Goal: Task Accomplishment & Management: Use online tool/utility

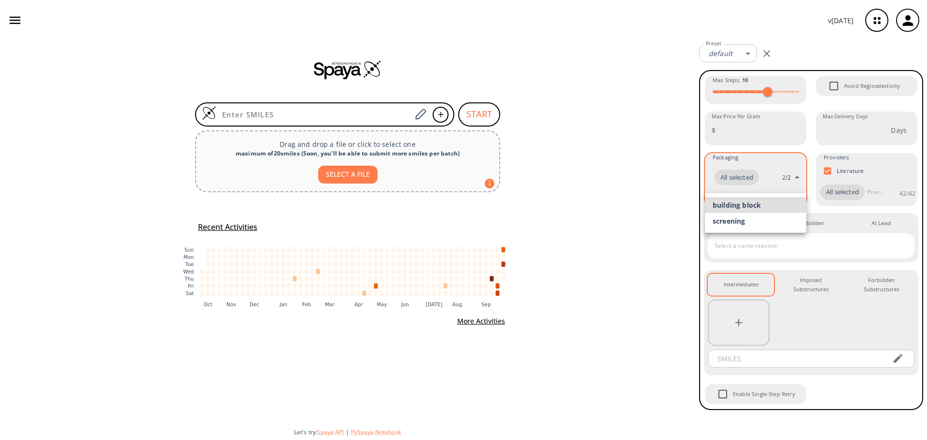
click at [796, 179] on body "v [DATE] [PERSON_NAME] [PERSON_NAME][EMAIL_ADDRESS][DOMAIN_NAME] Retrosynthesis…" at bounding box center [463, 220] width 927 height 440
click at [769, 219] on li "screening" at bounding box center [755, 221] width 101 height 16
type input "screening"
click at [787, 204] on li "building block" at bounding box center [755, 206] width 101 height 16
click at [837, 149] on div at bounding box center [463, 220] width 927 height 440
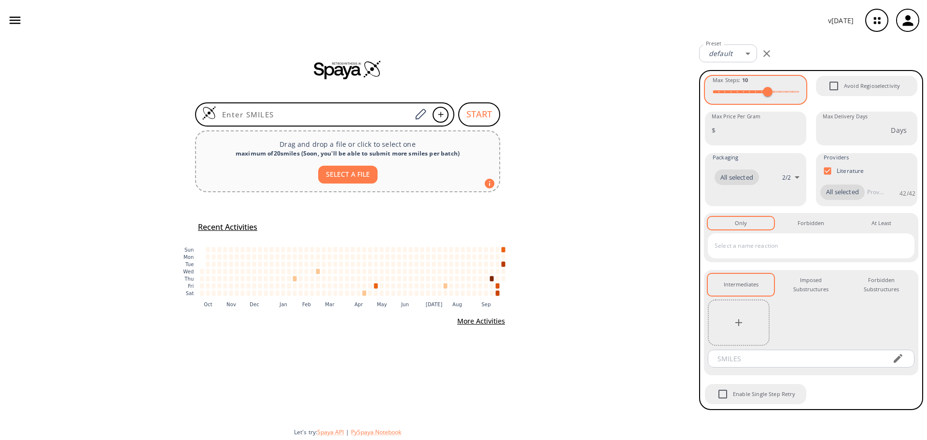
type input "15"
drag, startPoint x: 796, startPoint y: 95, endPoint x: 836, endPoint y: 96, distance: 40.1
click at [836, 96] on div "Max Steps : 15 Avoid Regioselectivity Max Price Per Gram $ Max Price Per Gram M…" at bounding box center [811, 240] width 214 height 330
click at [835, 109] on div "Max Steps : 15 Avoid Regioselectivity Max Price Per Gram $ Max Price Per Gram M…" at bounding box center [811, 240] width 214 height 330
click at [817, 284] on div "Imposed Substructures 0" at bounding box center [810, 285] width 51 height 18
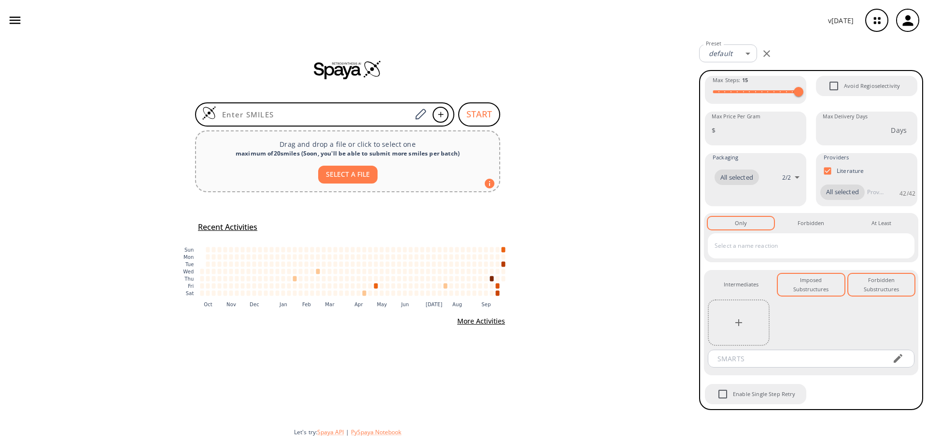
click at [874, 285] on div "Forbidden Substructures 0" at bounding box center [881, 285] width 51 height 18
click at [748, 282] on div "Intermediates 0" at bounding box center [741, 284] width 35 height 9
click at [881, 23] on icon "button" at bounding box center [877, 21] width 26 height 26
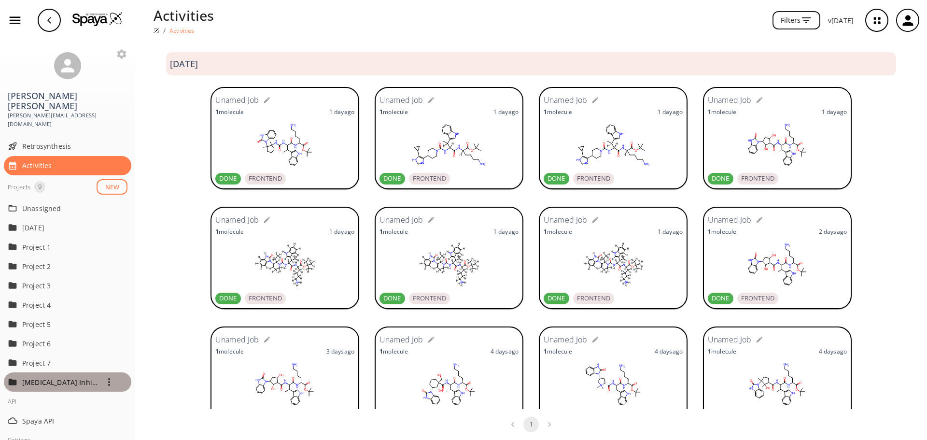
click at [80, 377] on p "[MEDICAL_DATA] Inhibitors" at bounding box center [60, 382] width 77 height 10
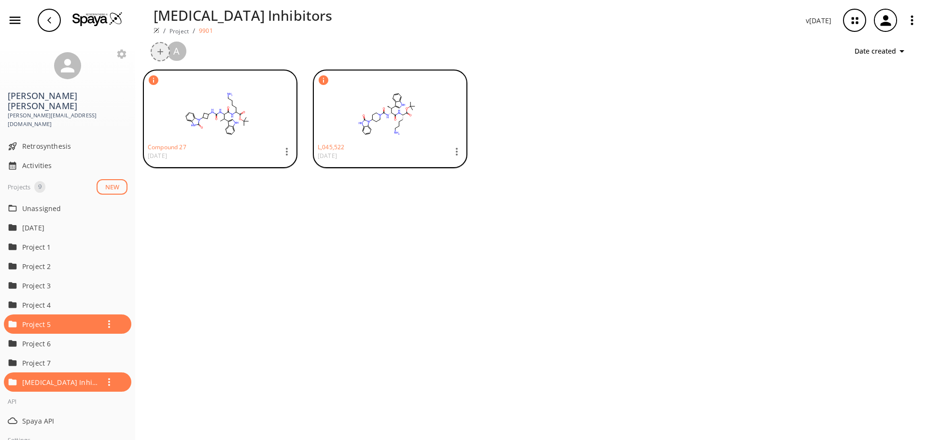
click at [157, 54] on button "+" at bounding box center [160, 51] width 19 height 19
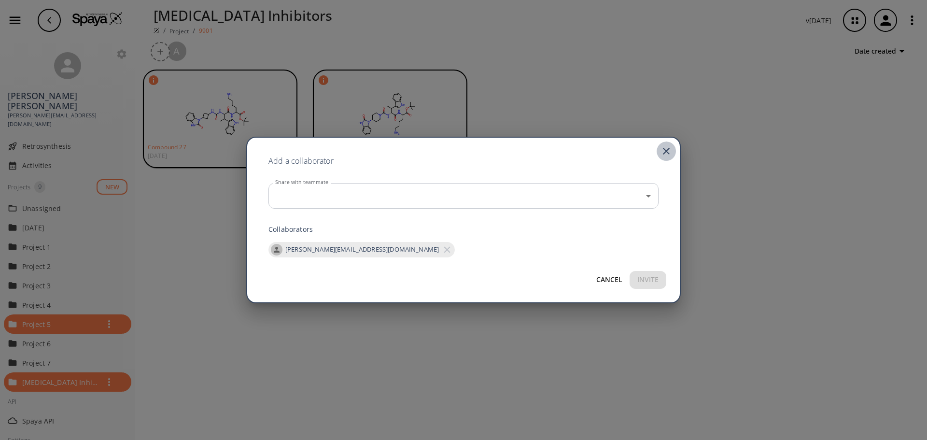
click at [669, 149] on icon "close" at bounding box center [666, 151] width 12 height 12
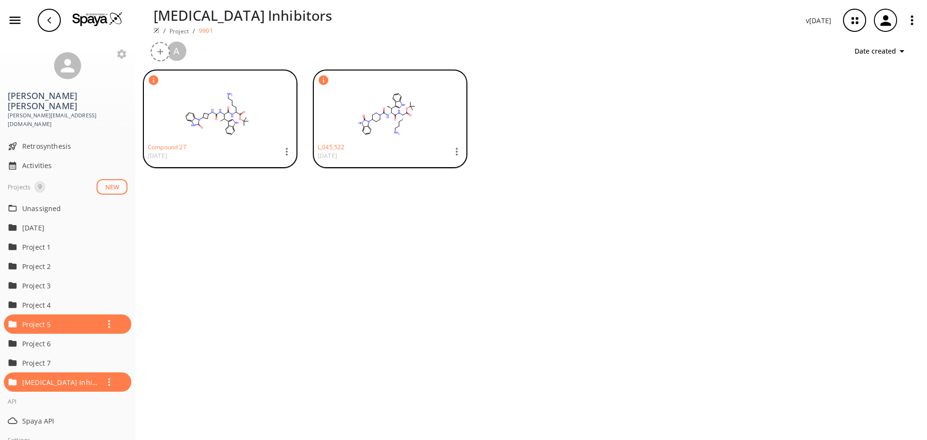
click at [94, 14] on img at bounding box center [97, 19] width 50 height 14
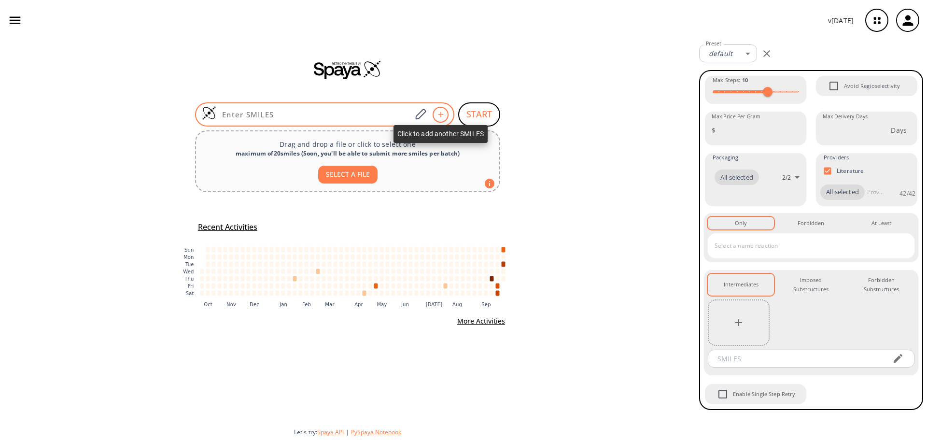
click at [437, 114] on icon at bounding box center [441, 115] width 10 height 6
click at [424, 114] on icon at bounding box center [420, 114] width 13 height 13
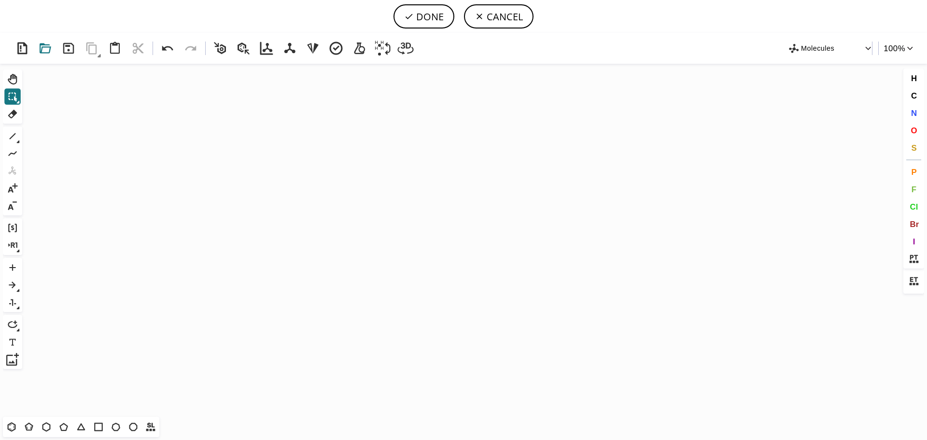
click at [43, 53] on icon at bounding box center [46, 48] width 12 height 10
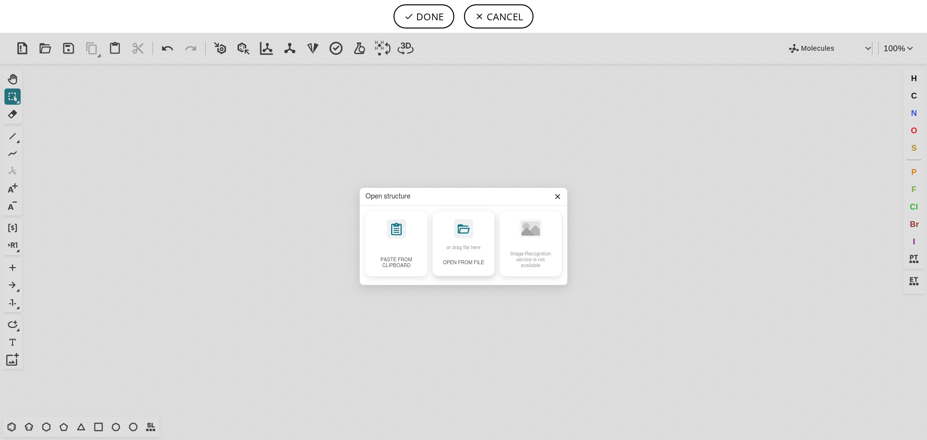
click at [457, 254] on div "or drag file here Open from file" at bounding box center [463, 243] width 62 height 65
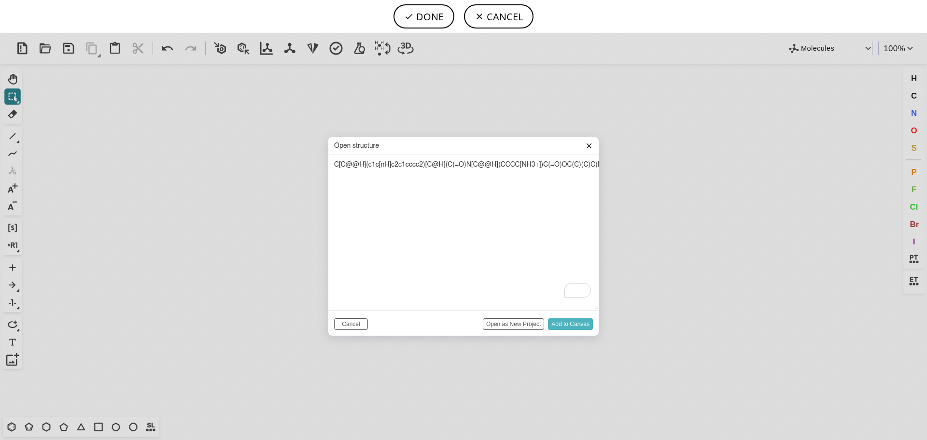
click at [573, 321] on input "Add to Canvas" at bounding box center [570, 324] width 45 height 12
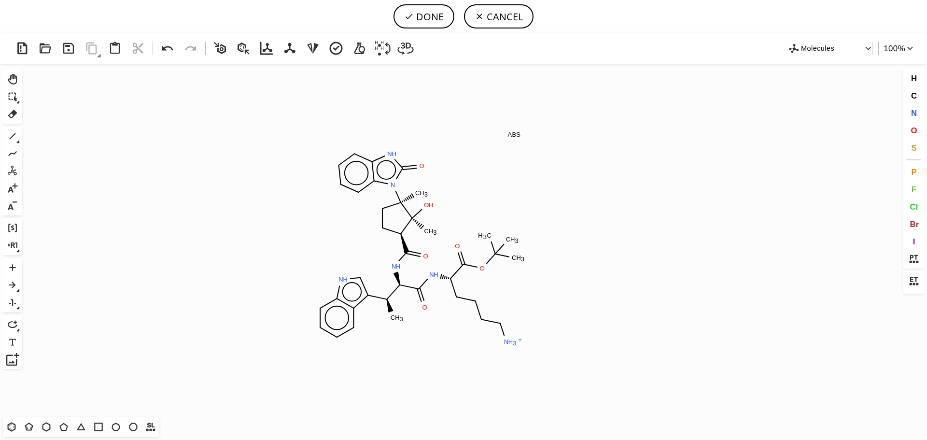
click at [417, 248] on icon "Created with [PERSON_NAME] 2.3.0 C H 3 N H O N H N H 3 + O O C H 3 C H 3 C H 3 …" at bounding box center [463, 240] width 875 height 353
click at [437, 22] on button "DONE" at bounding box center [423, 16] width 61 height 24
type input "C[C@H]([C@@H]([GEOGRAPHIC_DATA]([C@@H]1[C@@](O)(C)[C@@]([n]2c(=O)[nH]c3c2cccc3)…"
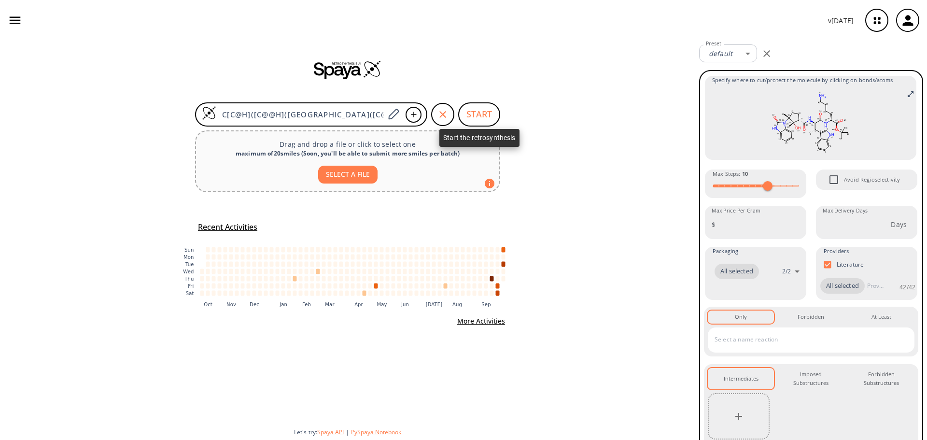
click at [479, 123] on button "START" at bounding box center [479, 114] width 42 height 24
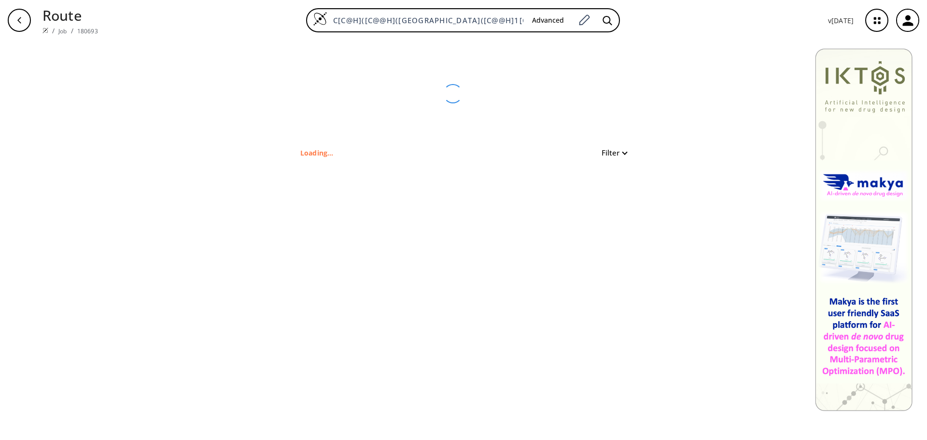
type input "O[C@]1([C@H](CC[C@]1(N2C(=O)Nc3ccccc32)C)C(=O)N[C@H]([C@H](c4c[nH]c5ccccc54)C)C…"
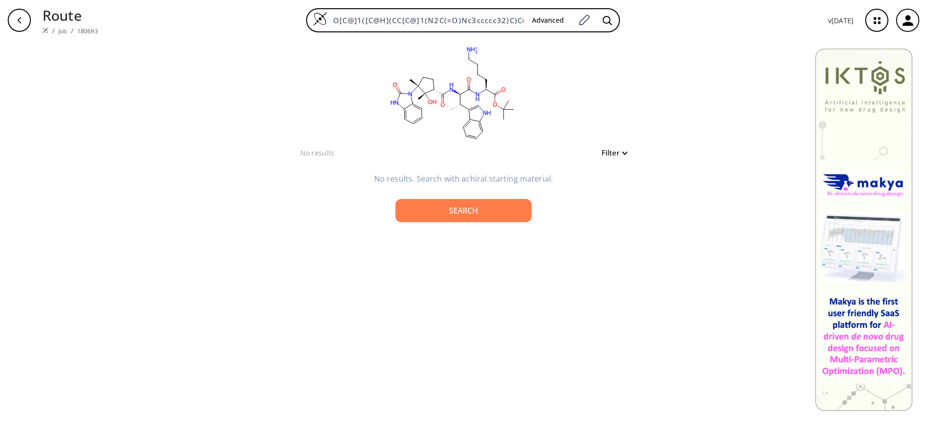
click at [614, 151] on button "Filter" at bounding box center [611, 152] width 31 height 7
click at [615, 120] on div at bounding box center [463, 220] width 927 height 440
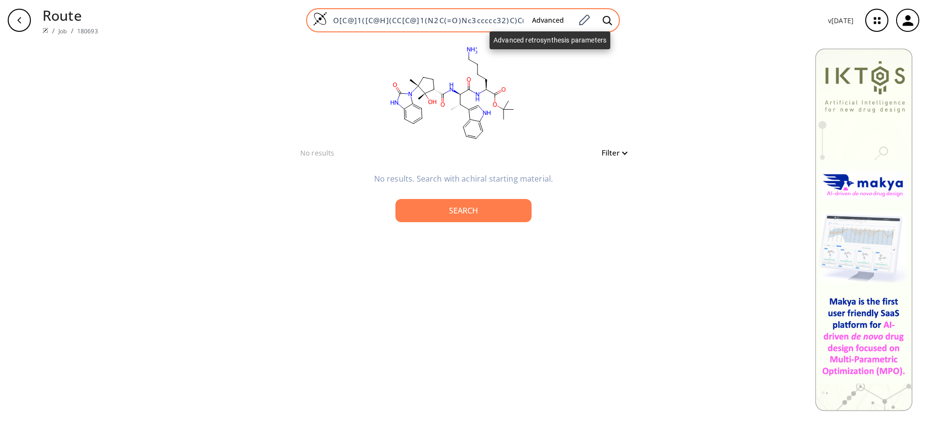
click at [554, 24] on button "Advanced" at bounding box center [547, 21] width 47 height 18
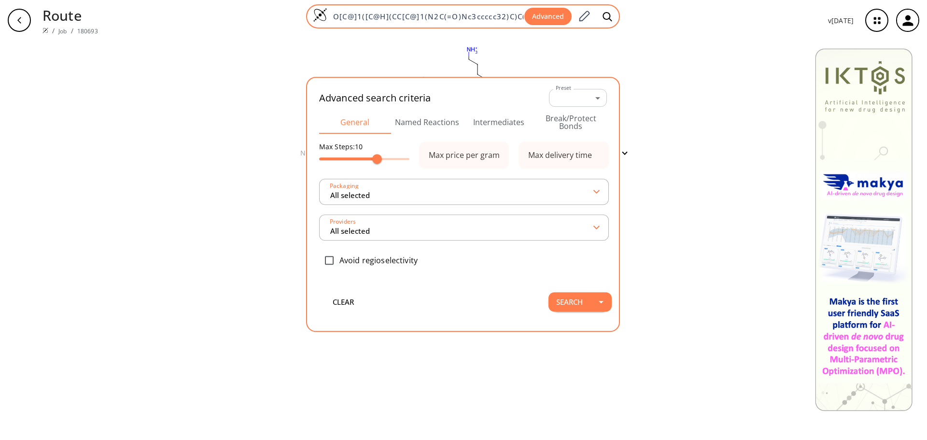
scroll to position [0, 337]
type input "All selected"
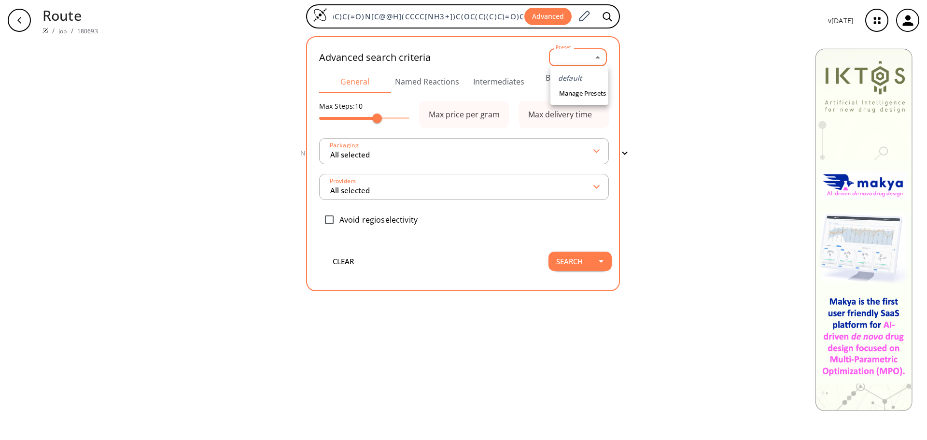
click at [599, 58] on body "Route / Job / 180693 O[C@]1([C@H](CC[C@]1(N2C(=O)Nc3ccccc32)C)C(=O)N[C@H]([C@H]…" at bounding box center [463, 220] width 927 height 440
click at [591, 96] on link "Manage Presets" at bounding box center [583, 93] width 52 height 15
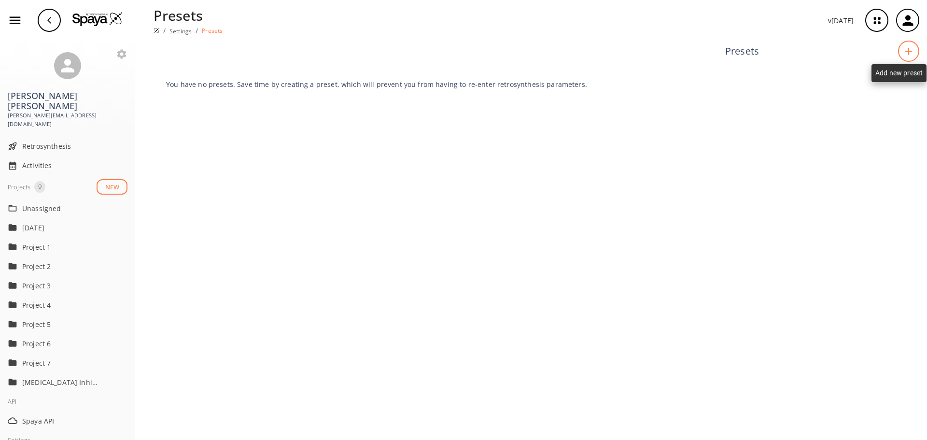
click at [910, 55] on icon at bounding box center [909, 51] width 10 height 8
click at [188, 32] on link "Settings" at bounding box center [180, 31] width 22 height 8
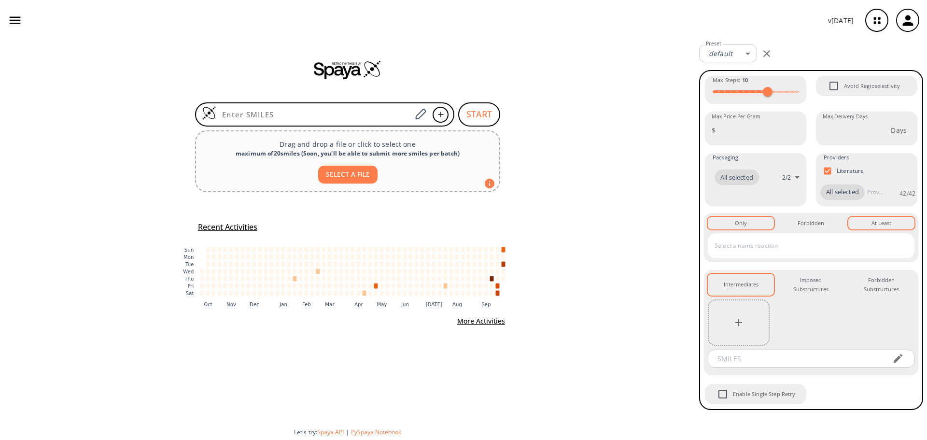
click at [873, 223] on div "At Least 0" at bounding box center [881, 223] width 20 height 9
click at [829, 171] on input "Literature" at bounding box center [827, 171] width 18 height 18
checkbox input "false"
click at [623, 122] on div "START Drag and drop a file or click to select one maximum of 20 smiles ( Soon, …" at bounding box center [347, 240] width 695 height 399
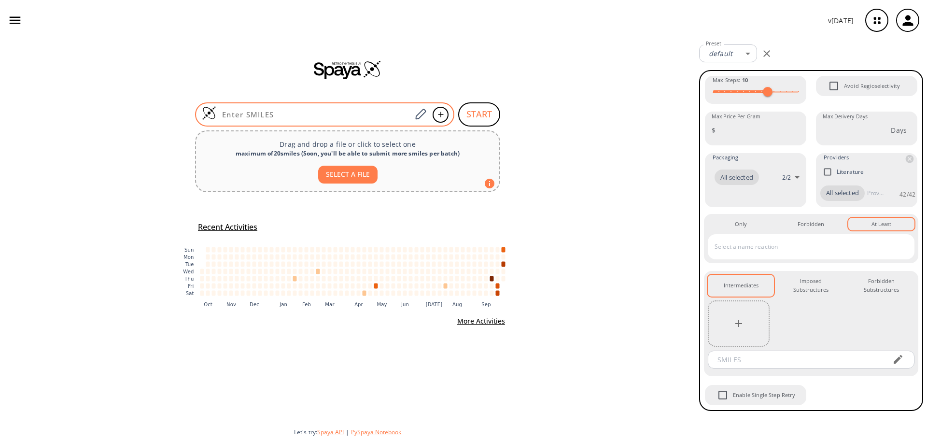
click at [359, 118] on input at bounding box center [313, 115] width 195 height 10
click at [420, 111] on icon at bounding box center [420, 114] width 13 height 13
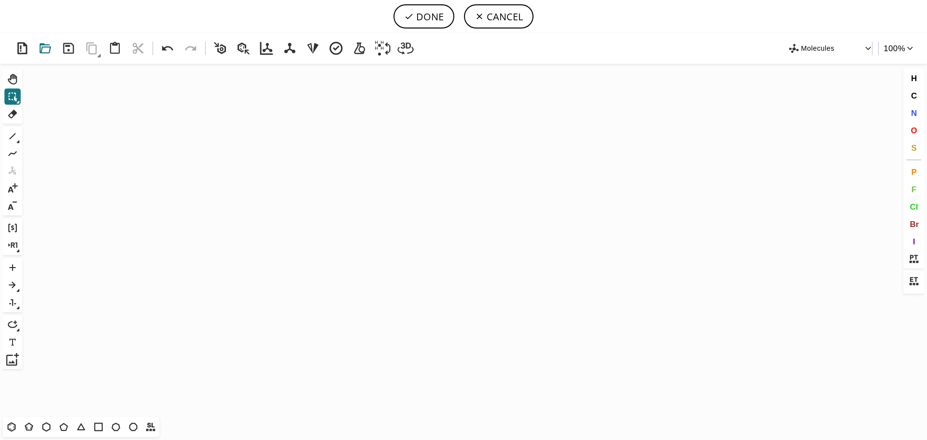
click at [43, 46] on icon at bounding box center [45, 48] width 17 height 17
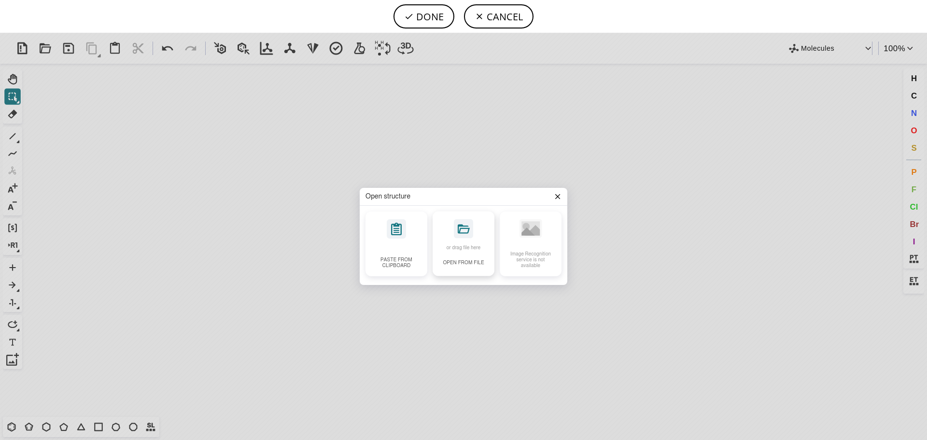
click at [456, 229] on icon at bounding box center [463, 228] width 19 height 19
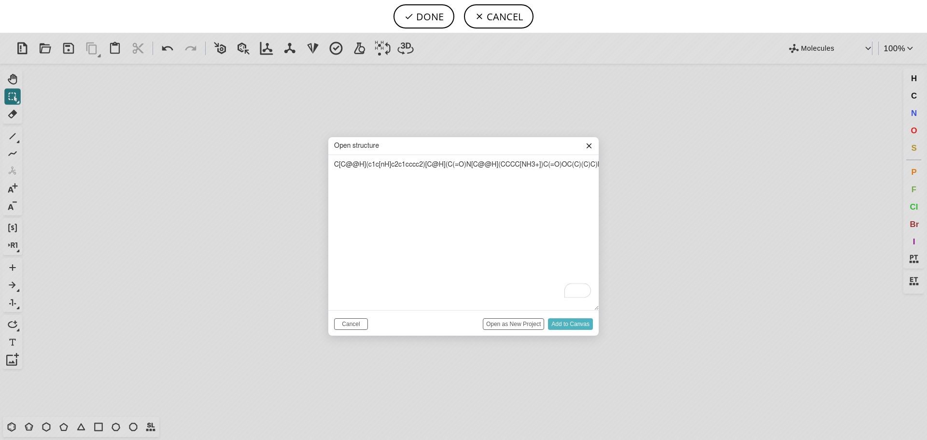
click at [566, 324] on input "Add to Canvas" at bounding box center [570, 324] width 45 height 12
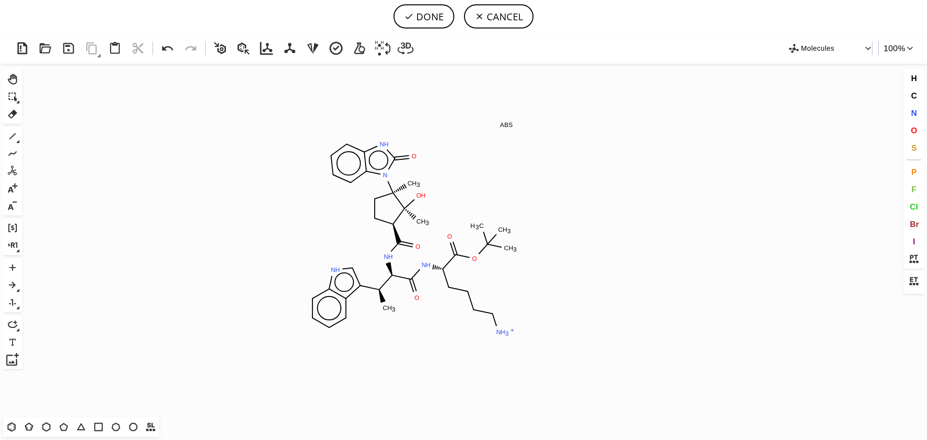
click at [409, 238] on icon "Created with [PERSON_NAME] 2.3.0 C H 3 N H O N H N H 3 + O O C H 3 C H 3 C H 3 …" at bounding box center [463, 240] width 875 height 353
drag, startPoint x: 424, startPoint y: 15, endPoint x: 435, endPoint y: 49, distance: 35.4
click at [424, 15] on button "DONE" at bounding box center [423, 16] width 61 height 24
type input "C[C@H]([C@@H]([GEOGRAPHIC_DATA]([C@@H]1[C@@](O)(C)[C@@]([n]2c(=O)[nH]c3c2cccc3)…"
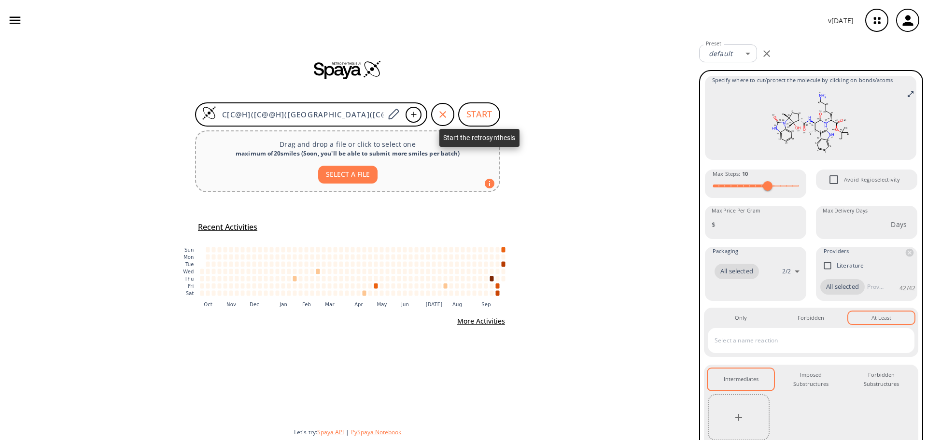
click at [479, 117] on button "START" at bounding box center [479, 114] width 42 height 24
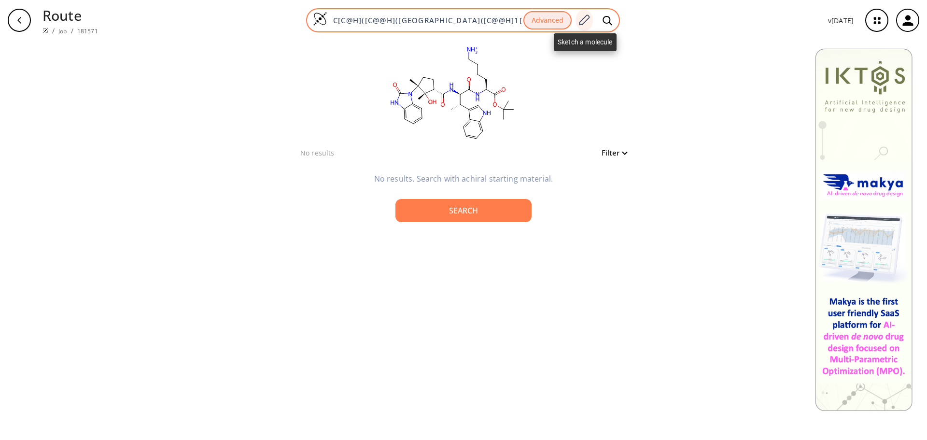
click at [584, 21] on icon at bounding box center [583, 20] width 13 height 13
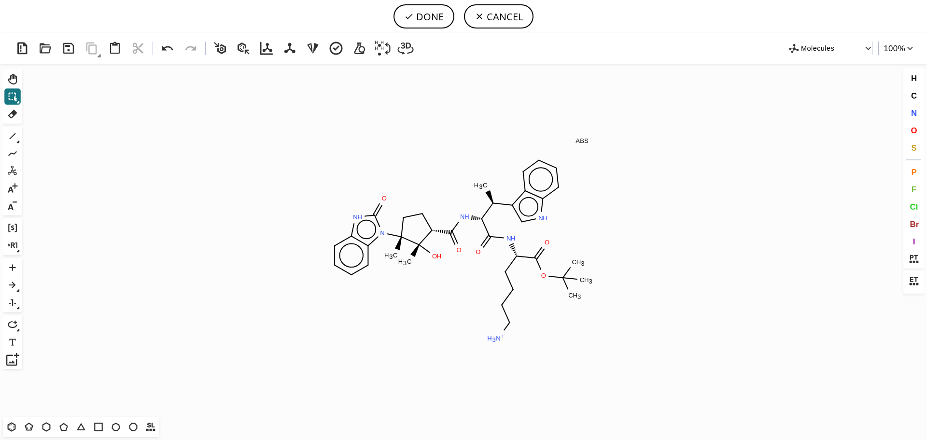
drag, startPoint x: 17, startPoint y: 109, endPoint x: 85, endPoint y: 115, distance: 68.3
click at [17, 109] on icon at bounding box center [12, 114] width 13 height 13
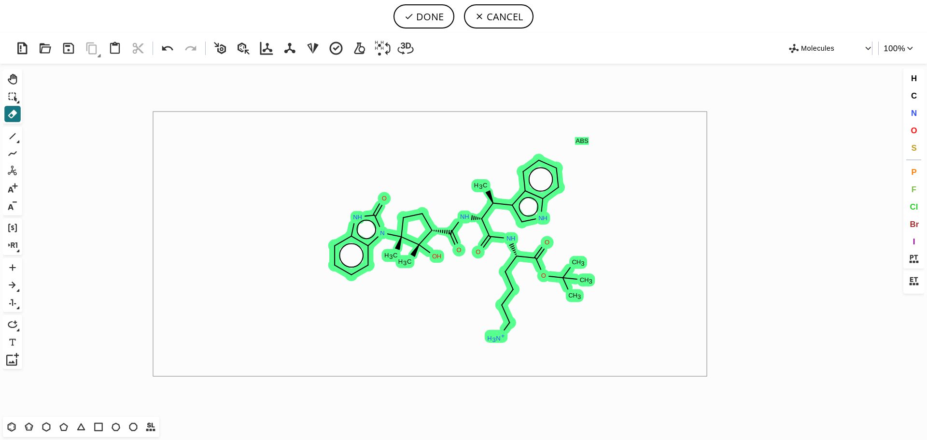
drag, startPoint x: 217, startPoint y: 121, endPoint x: 707, endPoint y: 376, distance: 552.5
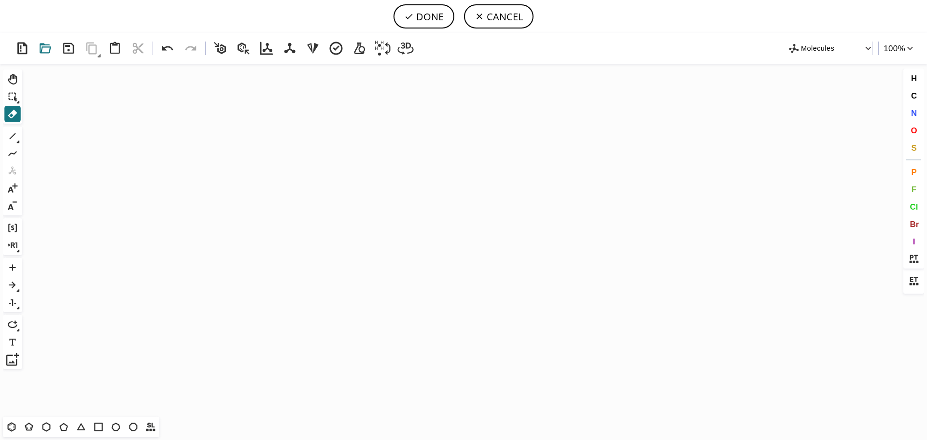
click at [50, 51] on icon at bounding box center [46, 48] width 12 height 10
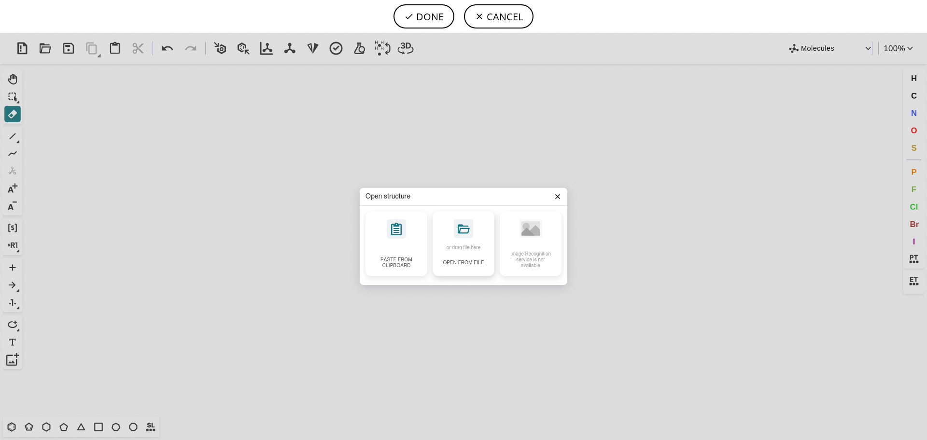
click at [457, 247] on p "or drag file here" at bounding box center [463, 248] width 34 height 6
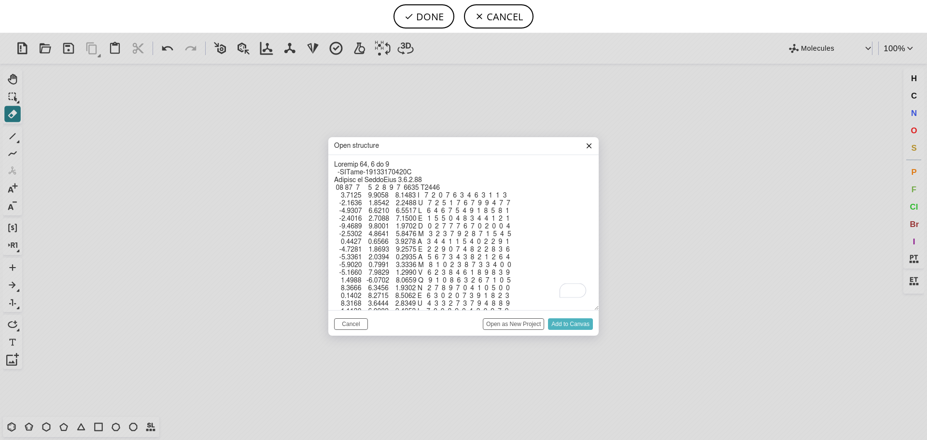
click at [562, 325] on input "Add to Canvas" at bounding box center [570, 324] width 45 height 12
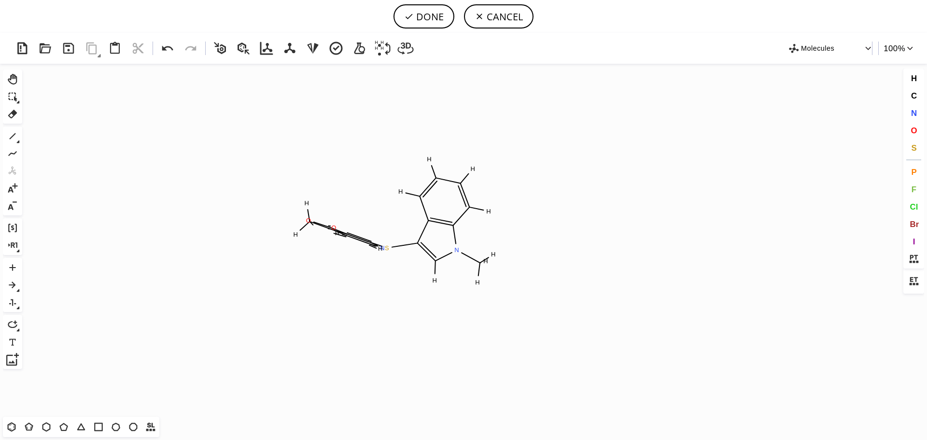
click at [394, 221] on icon "Created with [PERSON_NAME] 2.3.0 S N O O N H H H H H H H H H H H H" at bounding box center [463, 240] width 875 height 353
click at [428, 24] on button "DONE" at bounding box center [423, 16] width 61 height 24
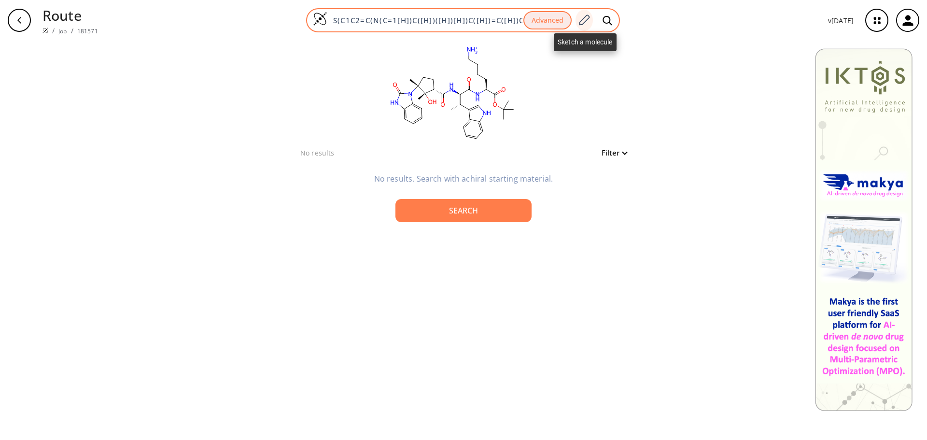
click at [586, 24] on icon at bounding box center [583, 20] width 13 height 13
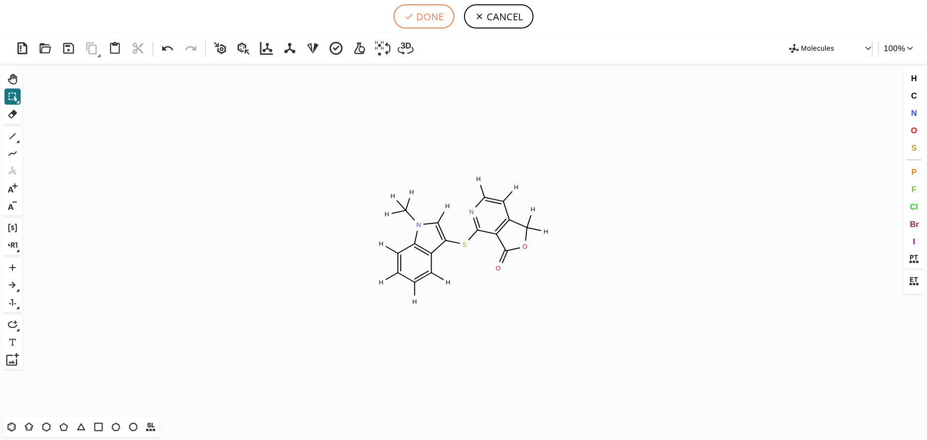
click at [422, 21] on button "DONE" at bounding box center [423, 16] width 61 height 24
type input "S(C1=NC([H])=C([H])C2C(OC(=O)C1=2)([H])[H])C1=C([H])N(C([H])([H])[H])C2C(=C(C(=…"
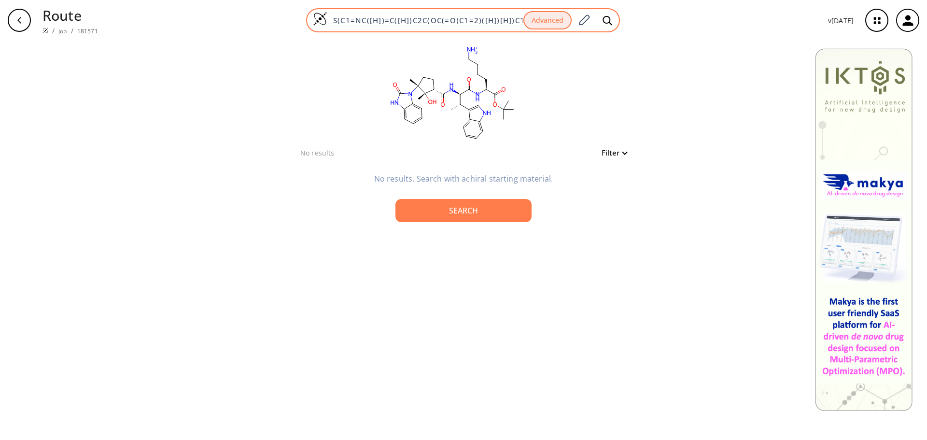
click at [516, 26] on div "S(C1=NC([H])=C([H])C2C(OC(=O)C1=2)([H])[H])C1=C([H])N(C([H])([H])[H])C2C(=C(C(=…" at bounding box center [463, 20] width 314 height 24
click at [582, 19] on icon at bounding box center [583, 20] width 13 height 13
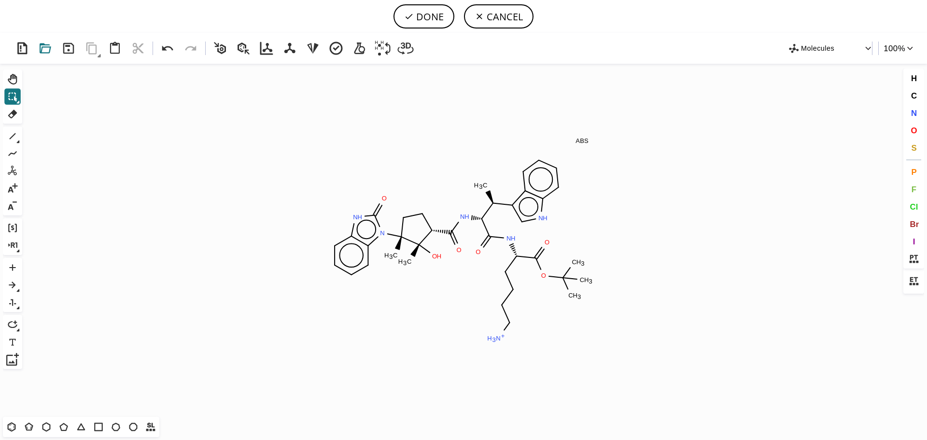
click at [47, 51] on icon at bounding box center [45, 48] width 17 height 17
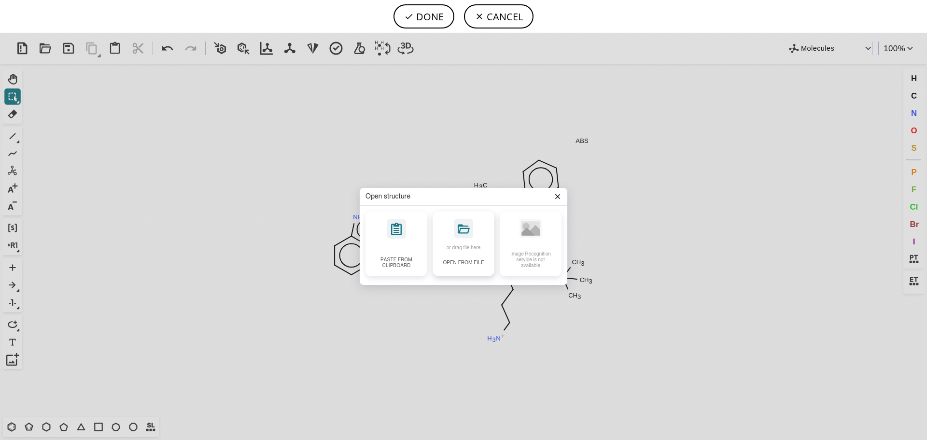
click at [465, 222] on icon at bounding box center [463, 228] width 19 height 19
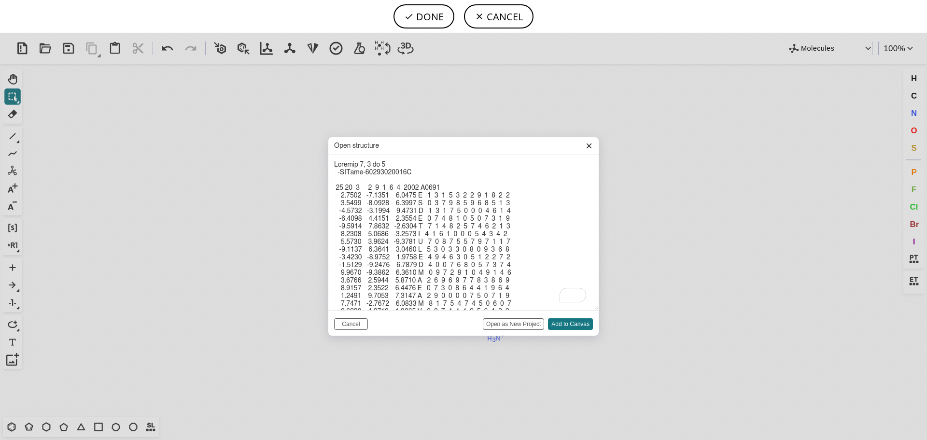
click at [530, 327] on input "Open as New Project" at bounding box center [513, 324] width 61 height 12
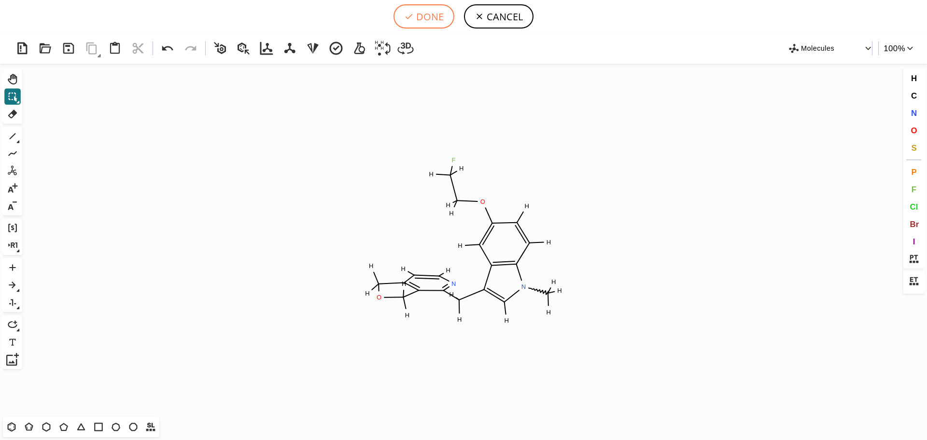
click at [435, 19] on button "DONE" at bounding box center [423, 16] width 61 height 24
type input "C([H])([H])(C1C2=C([N@](C=1[H])C([H])([H])[H])C([H])=C([H])C(OC([H])([H])C([H])…"
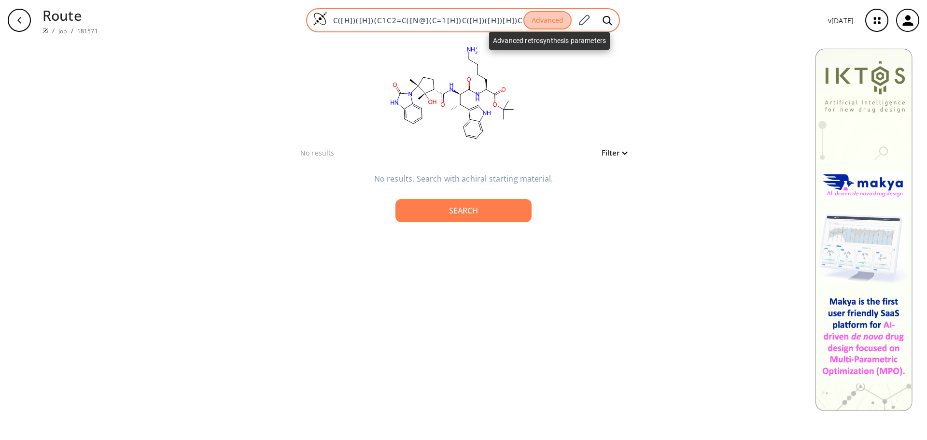
click at [549, 22] on button "Advanced" at bounding box center [547, 20] width 48 height 19
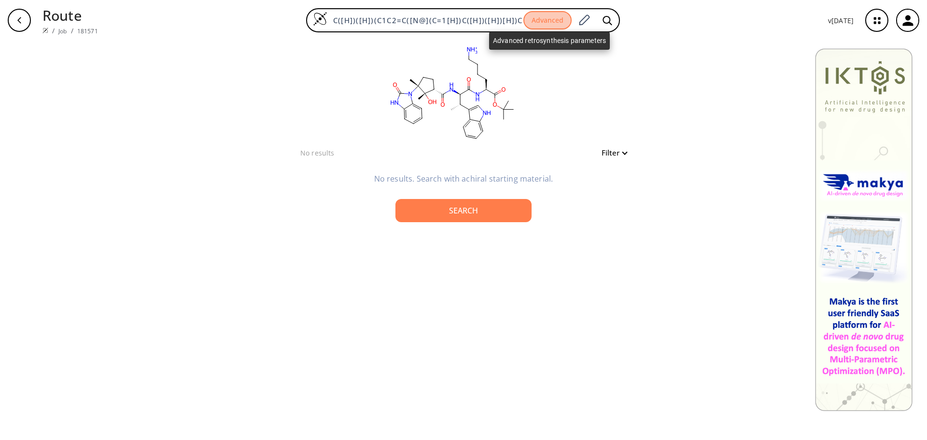
scroll to position [0, 362]
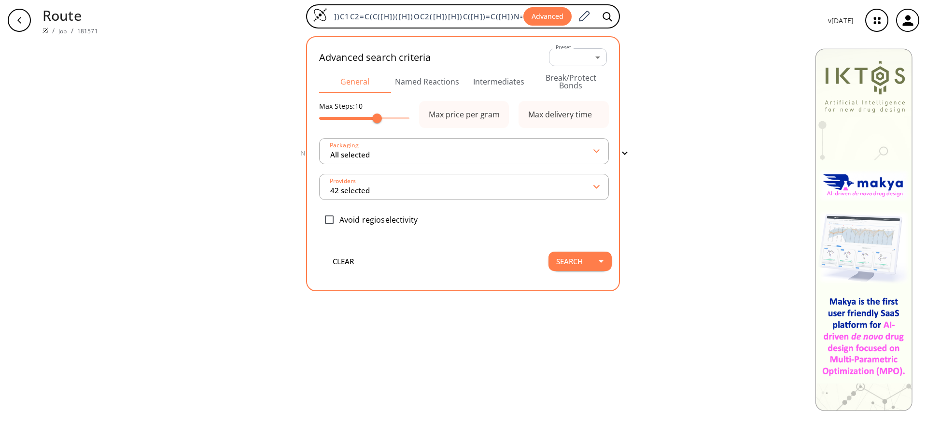
click at [737, 37] on div "Route / Job / 181571 C([H])([H])(C1C2=C([N@](C=1[H])C([H])([H])[H])C([H])=C([H]…" at bounding box center [463, 20] width 927 height 41
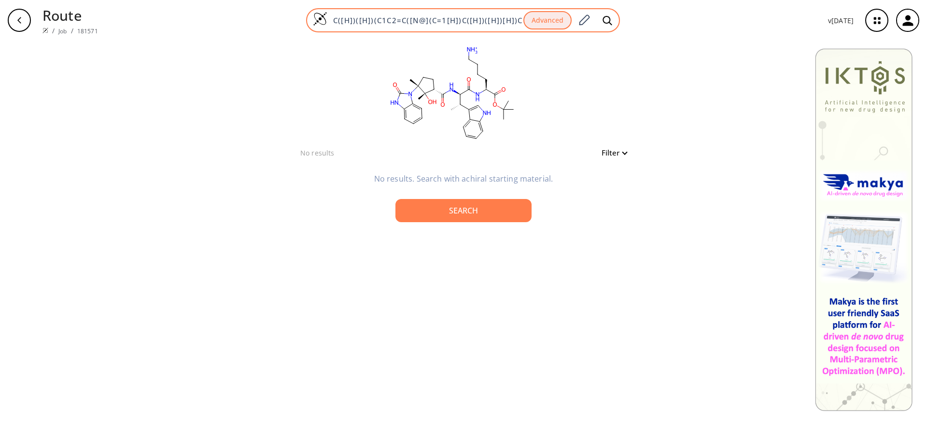
click at [323, 20] on img at bounding box center [320, 19] width 14 height 14
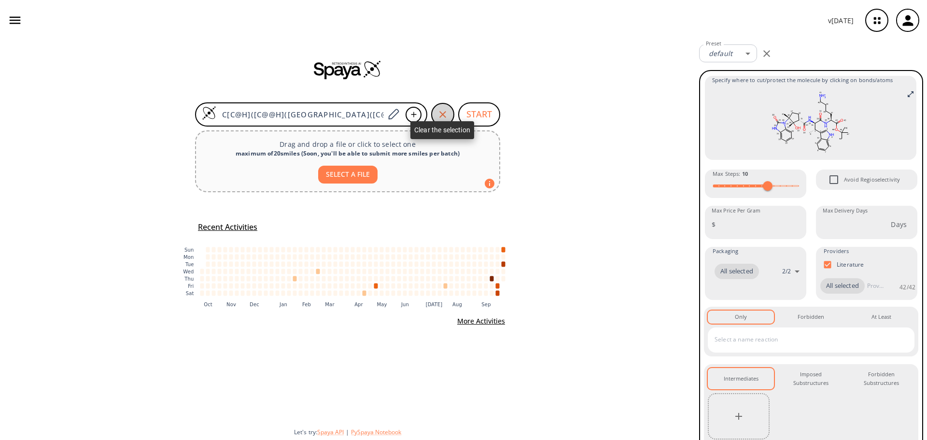
click at [442, 113] on icon "button" at bounding box center [442, 114] width 7 height 7
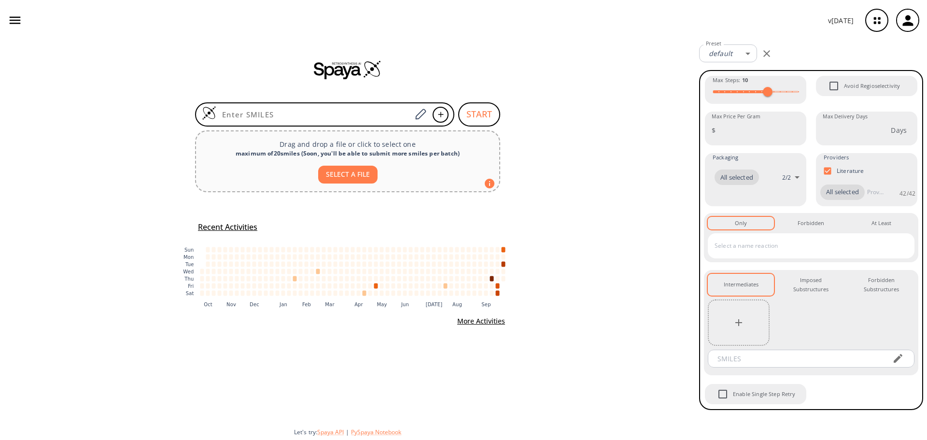
click at [347, 176] on button "SELECT A FILE" at bounding box center [347, 175] width 59 height 18
type input "C:\fakepath\1-Cluster 12, 1 of 6 S&C R1.sdf"
click at [321, 117] on input at bounding box center [313, 115] width 195 height 10
click at [909, 25] on icon "button" at bounding box center [907, 20] width 11 height 11
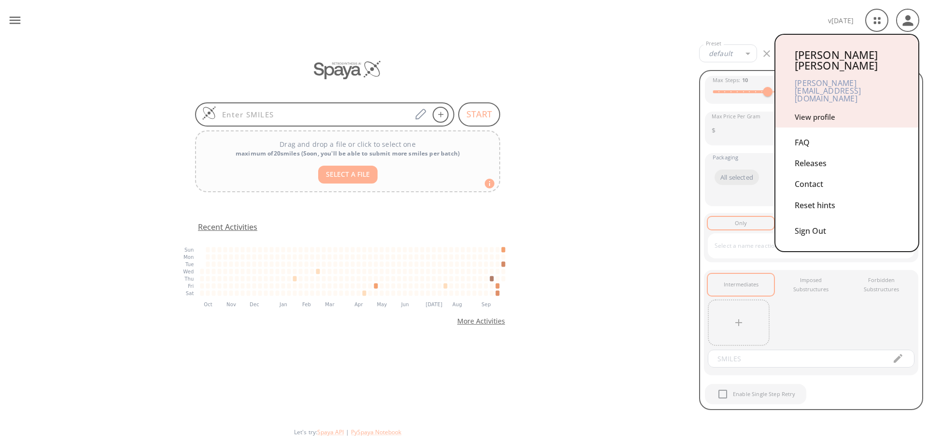
click at [816, 174] on div "Contact" at bounding box center [847, 184] width 104 height 21
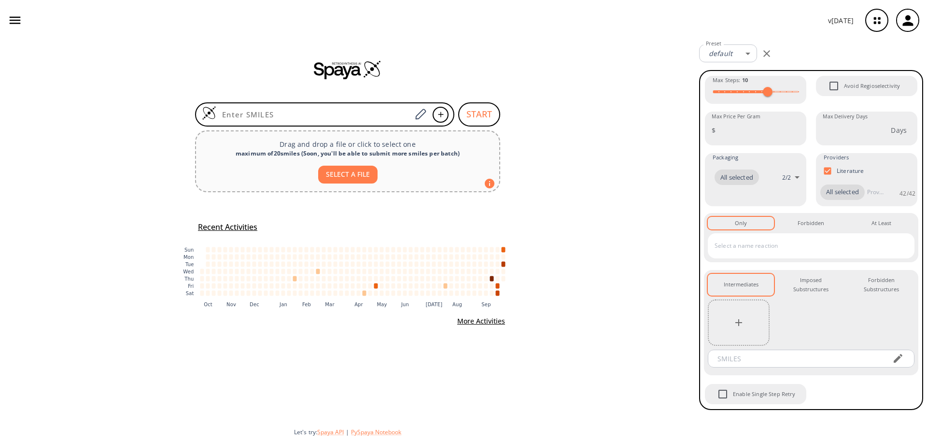
click at [909, 21] on icon "button" at bounding box center [908, 21] width 16 height 16
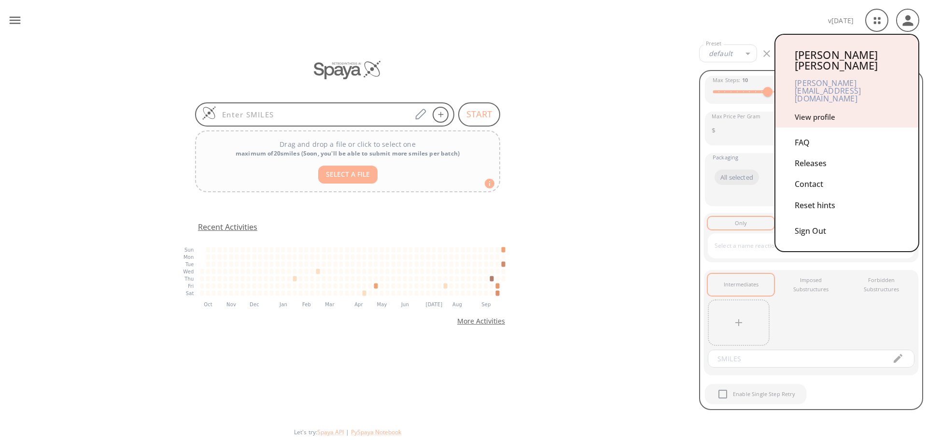
click at [829, 216] on div "Sign Out" at bounding box center [847, 229] width 104 height 26
